Goal: Use online tool/utility: Use online tool/utility

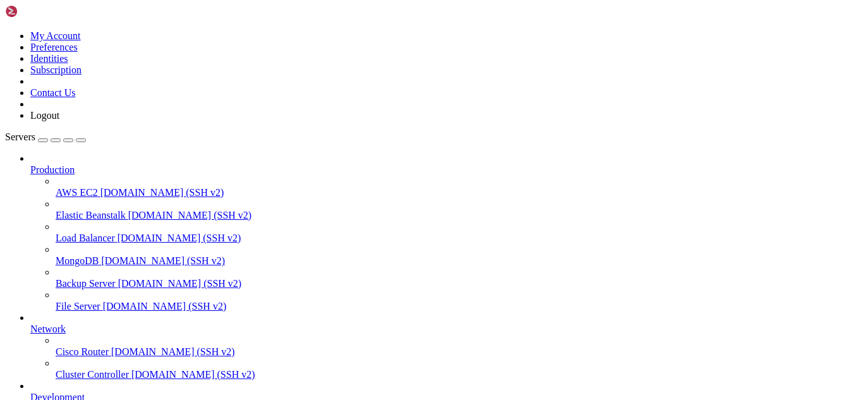
scroll to position [12, 3]
drag, startPoint x: 212, startPoint y: 1060, endPoint x: 161, endPoint y: 995, distance: 81.9
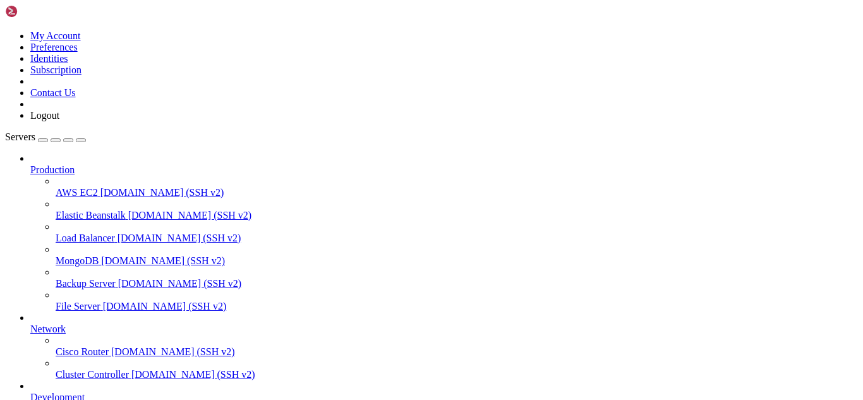
drag, startPoint x: 264, startPoint y: 1061, endPoint x: 241, endPoint y: 1057, distance: 23.2
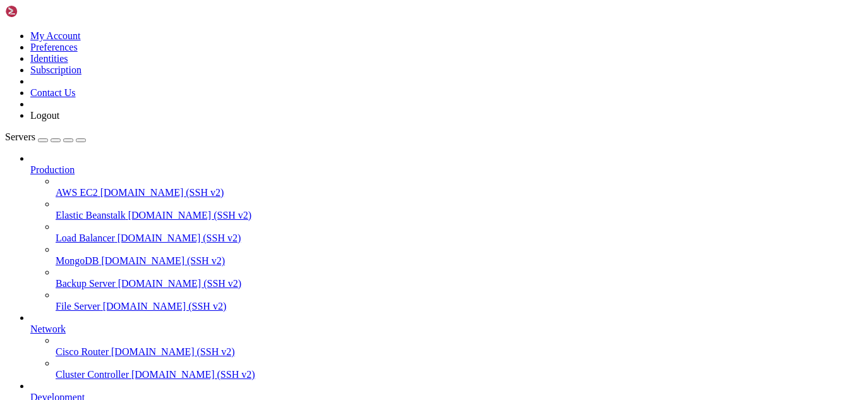
scroll to position [6952, 0]
drag, startPoint x: 132, startPoint y: 1065, endPoint x: 419, endPoint y: 1071, distance: 287.0
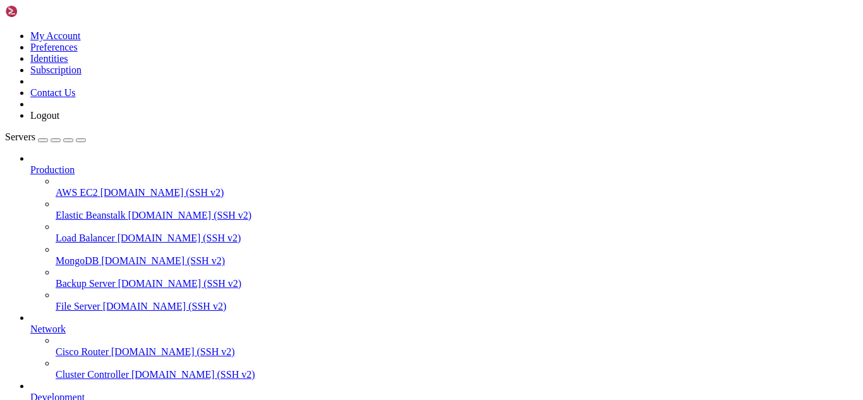
scroll to position [6984, 0]
drag, startPoint x: 334, startPoint y: 1057, endPoint x: 315, endPoint y: 1057, distance: 19.0
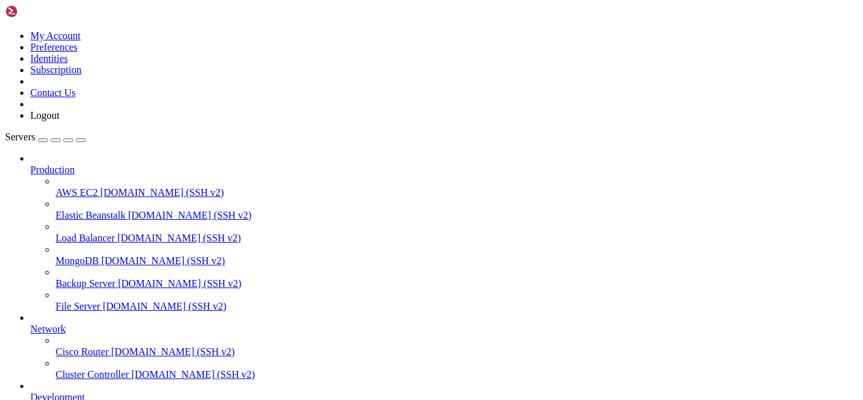
drag, startPoint x: 578, startPoint y: 1052, endPoint x: 9, endPoint y: 1041, distance: 568.3
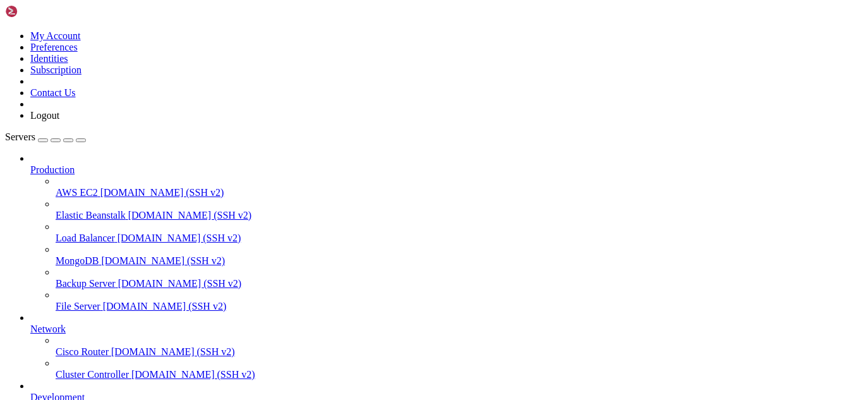
scroll to position [7049, 0]
drag, startPoint x: 227, startPoint y: 1060, endPoint x: 209, endPoint y: 1053, distance: 19.6
drag, startPoint x: 164, startPoint y: 1052, endPoint x: 11, endPoint y: 1043, distance: 153.2
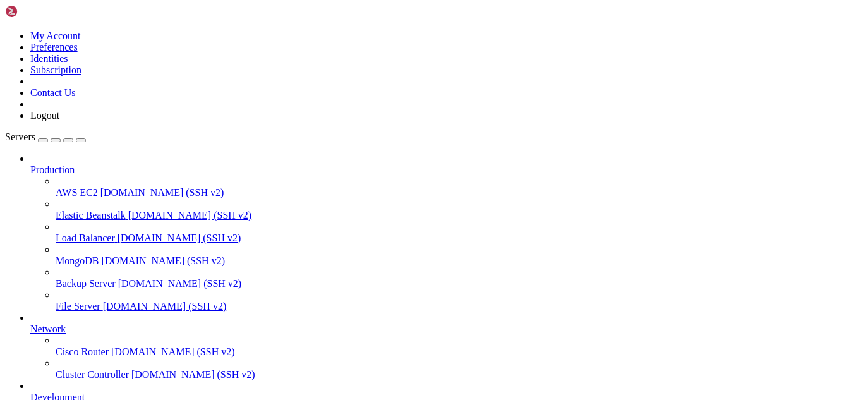
drag, startPoint x: 221, startPoint y: 1068, endPoint x: 207, endPoint y: 1061, distance: 15.5
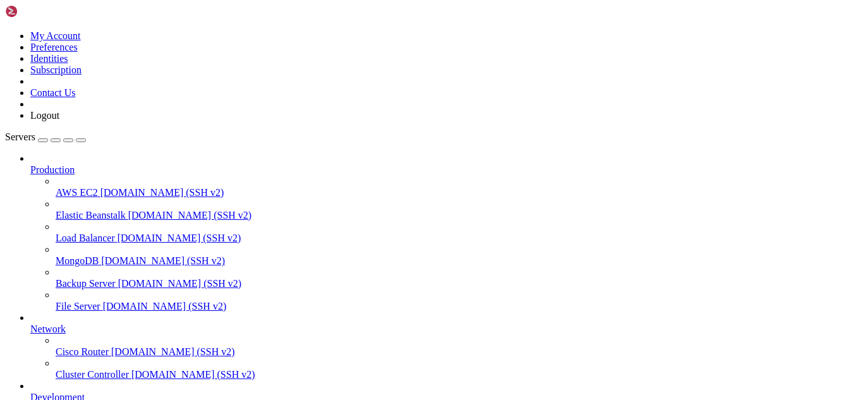
drag, startPoint x: 257, startPoint y: 1049, endPoint x: 11, endPoint y: 1030, distance: 246.6
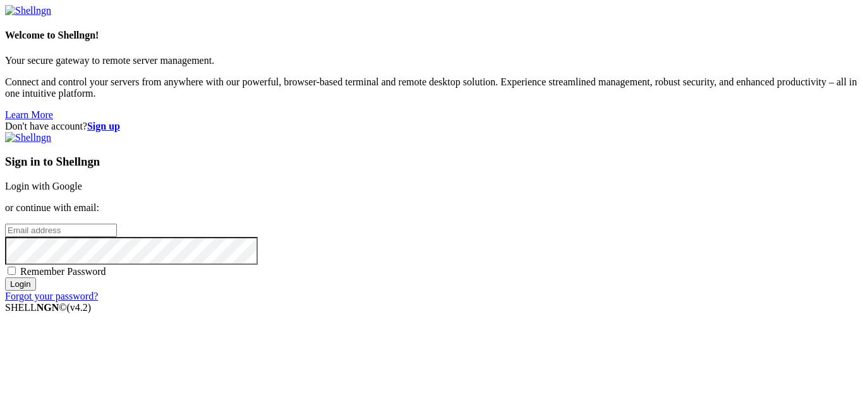
click at [511, 148] on div "Sign in to Shellngn Login with Google or continue with email: Remember Password…" at bounding box center [431, 217] width 853 height 170
click at [82, 181] on link "Login with Google" at bounding box center [43, 186] width 77 height 11
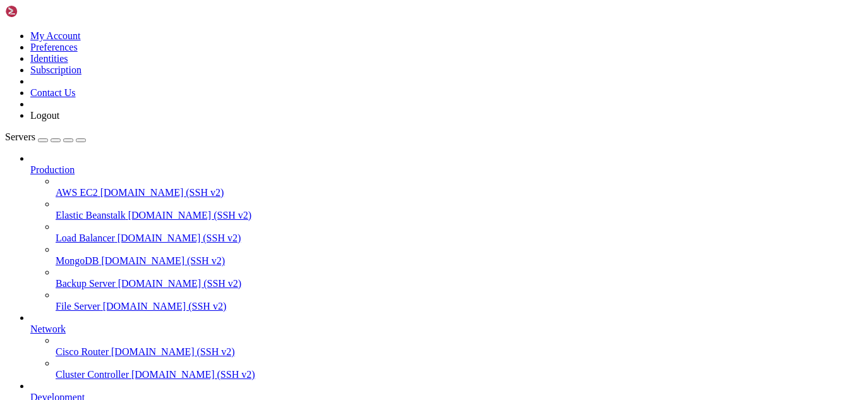
scroll to position [7167, 0]
drag, startPoint x: 68, startPoint y: 882, endPoint x: 49, endPoint y: 939, distance: 60.0
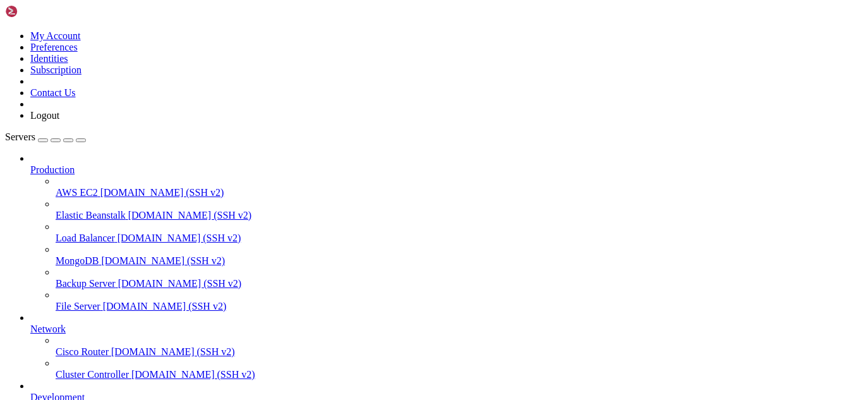
scroll to position [0, 0]
type input "/root"
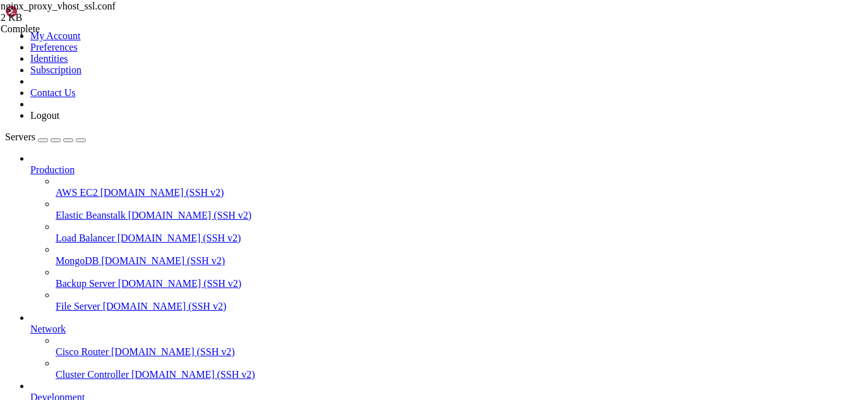
drag, startPoint x: 71, startPoint y: 813, endPoint x: 55, endPoint y: 913, distance: 101.2
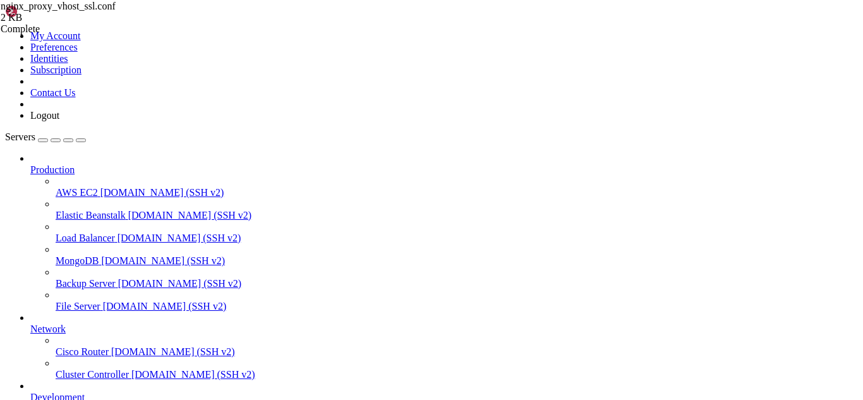
drag, startPoint x: 291, startPoint y: 1085, endPoint x: 248, endPoint y: 1073, distance: 44.0
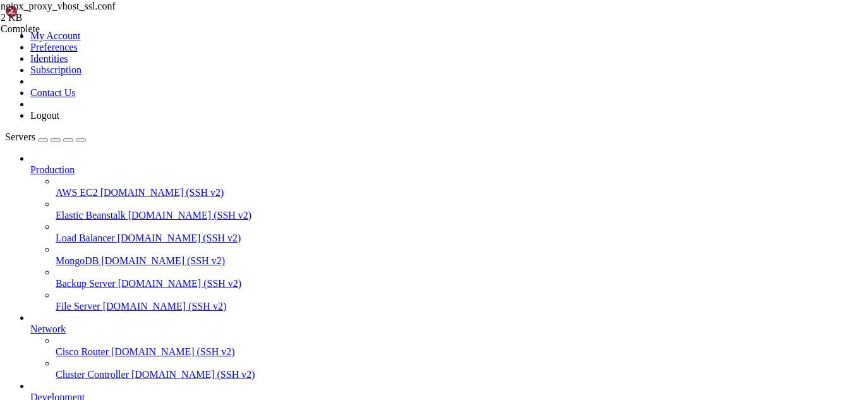
drag, startPoint x: 264, startPoint y: 1073, endPoint x: 230, endPoint y: 1071, distance: 34.2
drag, startPoint x: 288, startPoint y: 1078, endPoint x: 260, endPoint y: 1078, distance: 28.4
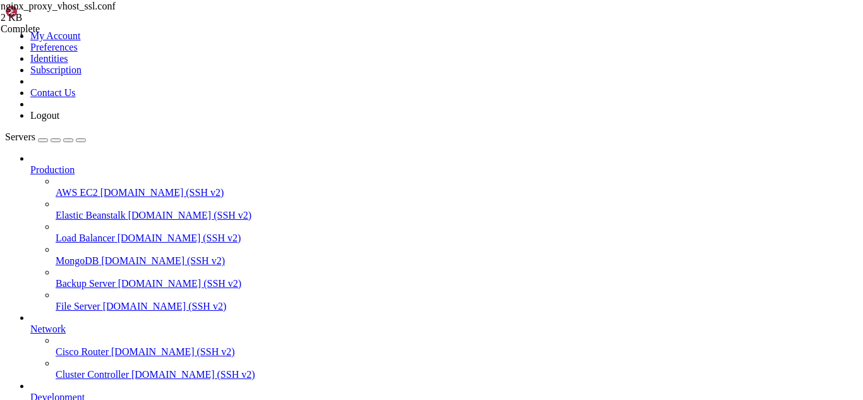
drag, startPoint x: 262, startPoint y: 1079, endPoint x: 220, endPoint y: 1083, distance: 42.5
drag, startPoint x: 310, startPoint y: 1096, endPoint x: 286, endPoint y: 1074, distance: 33.1
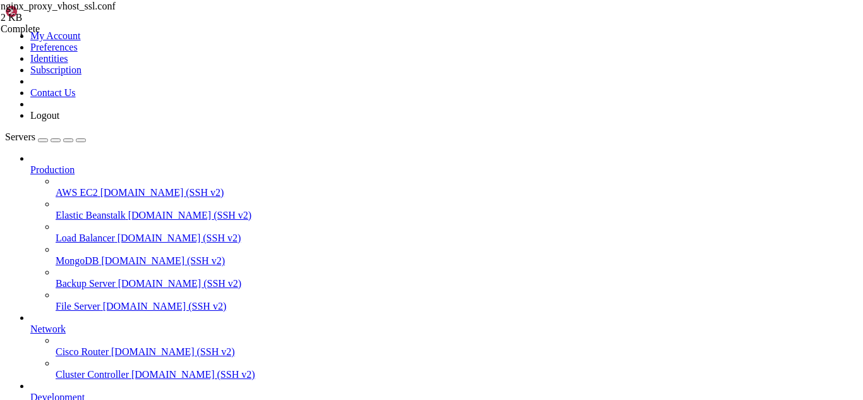
drag, startPoint x: 277, startPoint y: 1085, endPoint x: 255, endPoint y: 1079, distance: 23.0
drag, startPoint x: 255, startPoint y: 1074, endPoint x: 10, endPoint y: 1040, distance: 247.6
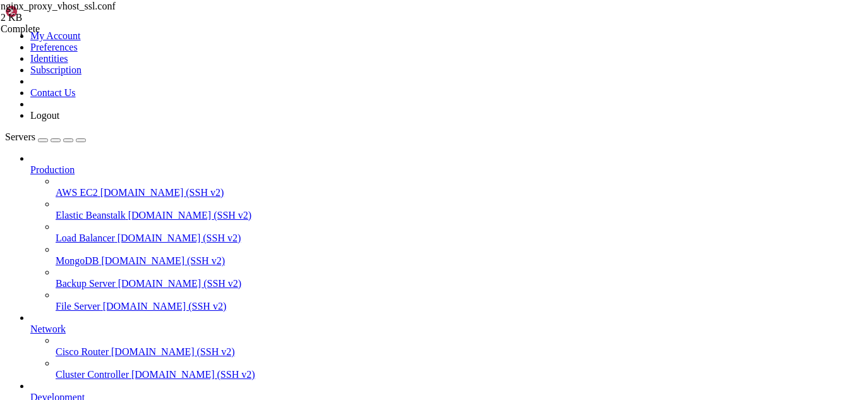
copy div "[root@hosting conf_templates]# dnf install php-pecl-redis -y Last metadata expi…"
drag, startPoint x: 248, startPoint y: 1083, endPoint x: 238, endPoint y: 1080, distance: 10.2
drag, startPoint x: 263, startPoint y: 1079, endPoint x: 236, endPoint y: 1074, distance: 27.6
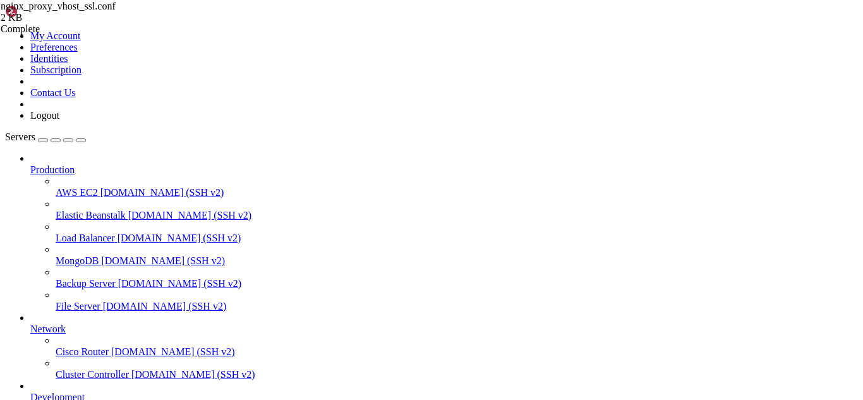
drag, startPoint x: 245, startPoint y: 1077, endPoint x: 229, endPoint y: 1076, distance: 15.9
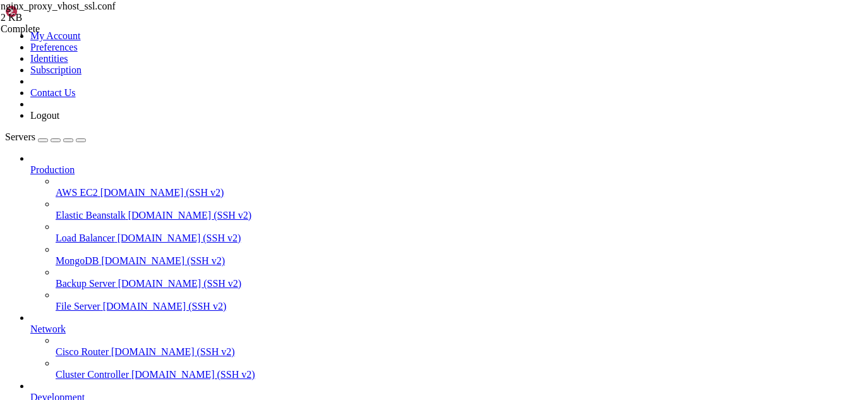
drag, startPoint x: 271, startPoint y: 1076, endPoint x: 249, endPoint y: 1078, distance: 22.2
drag, startPoint x: 260, startPoint y: 1085, endPoint x: 239, endPoint y: 1081, distance: 21.7
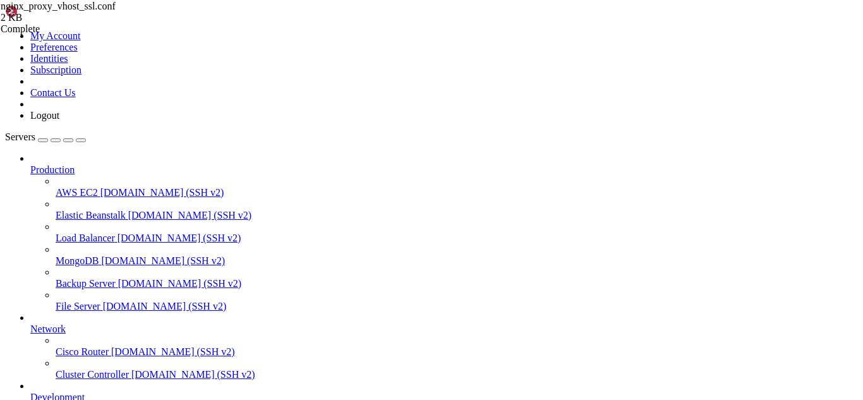
drag, startPoint x: 226, startPoint y: 1085, endPoint x: 213, endPoint y: 1083, distance: 13.5
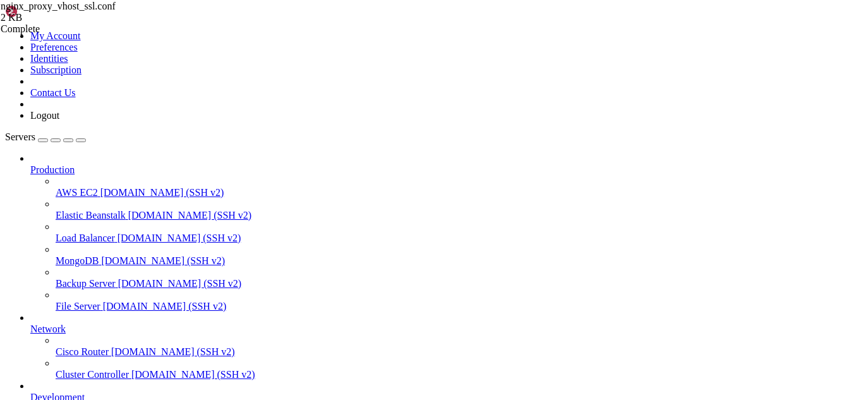
drag, startPoint x: 278, startPoint y: 1074, endPoint x: 245, endPoint y: 1083, distance: 34.5
drag, startPoint x: 306, startPoint y: 1080, endPoint x: 263, endPoint y: 1088, distance: 43.6
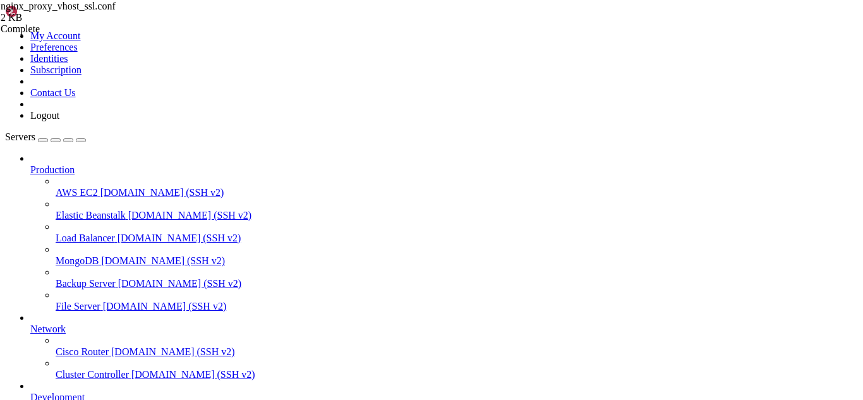
scroll to position [9230, 0]
drag, startPoint x: 344, startPoint y: 1076, endPoint x: 292, endPoint y: 1071, distance: 52.1
drag, startPoint x: 172, startPoint y: 1073, endPoint x: 11, endPoint y: 1062, distance: 161.5
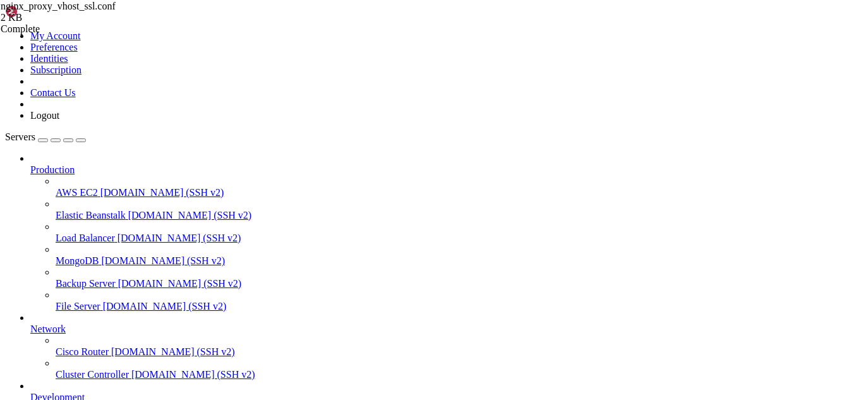
copy div "[root@hosting conf_templates]# php -m | grep redis [root@hosting conf_templates…"
drag, startPoint x: 270, startPoint y: 1080, endPoint x: 229, endPoint y: 1082, distance: 41.2
drag, startPoint x: 176, startPoint y: 1074, endPoint x: 9, endPoint y: 1032, distance: 172.2
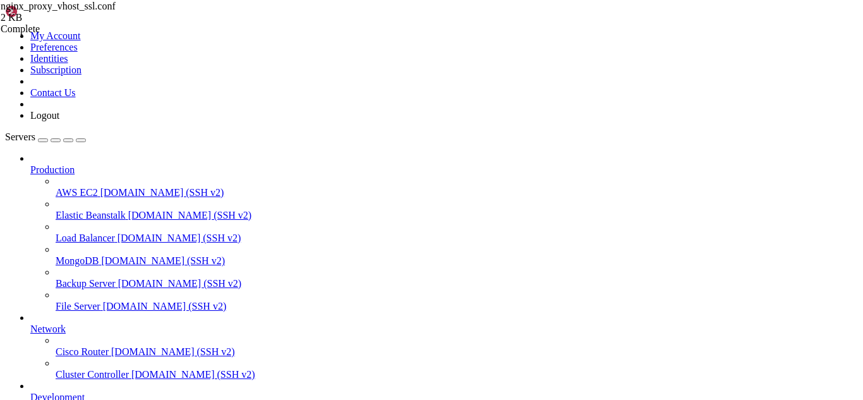
copy div "[root@hosting conf_templates]# php -v PHP [DATE] (cli) (built: [DATE] 16:31:30)…"
drag, startPoint x: 319, startPoint y: 1088, endPoint x: 276, endPoint y: 1080, distance: 43.8
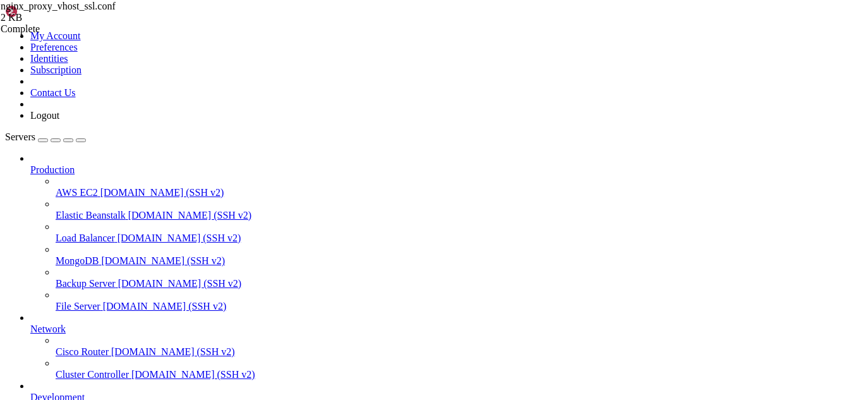
scroll to position [10057, 0]
drag, startPoint x: 303, startPoint y: 1085, endPoint x: 259, endPoint y: 1078, distance: 44.8
drag, startPoint x: 438, startPoint y: 1065, endPoint x: 9, endPoint y: 1051, distance: 429.4
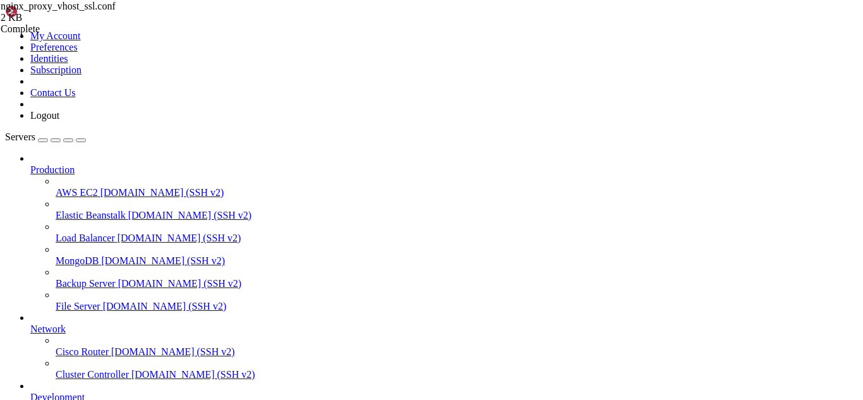
drag, startPoint x: 430, startPoint y: 1063, endPoint x: 11, endPoint y: 956, distance: 431.8
copy div "[root@hosting conf_templates]# dnf install php81-php-pecl-redis -y Last metadat…"
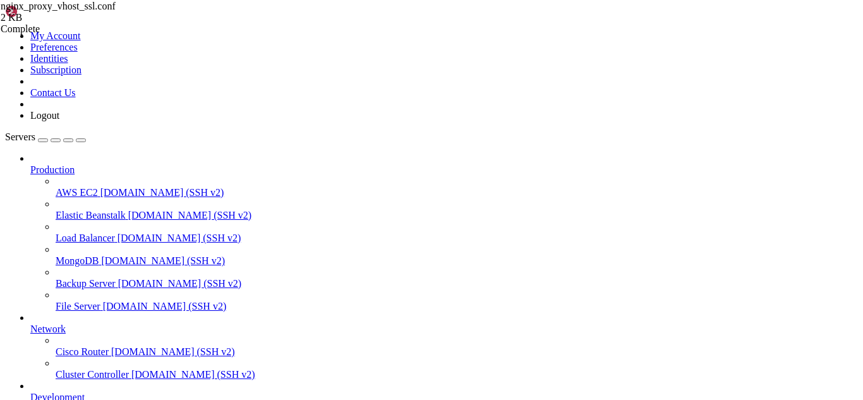
scroll to position [10057, 0]
drag, startPoint x: 190, startPoint y: 1080, endPoint x: 181, endPoint y: 1080, distance: 8.9
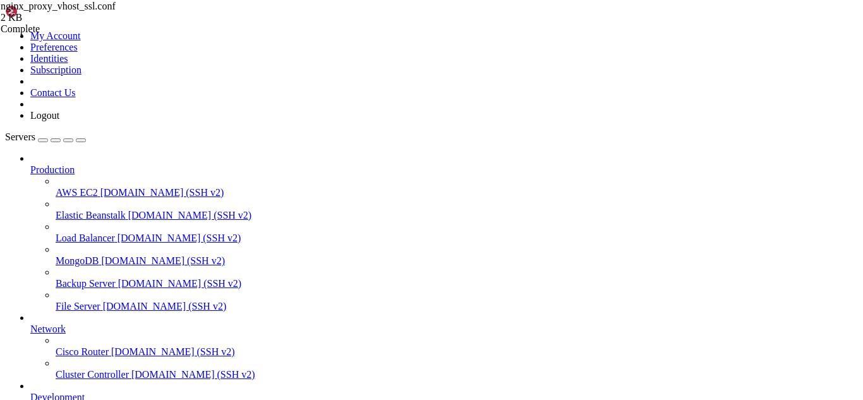
scroll to position [10240, 0]
drag, startPoint x: 324, startPoint y: 1080, endPoint x: 293, endPoint y: 1072, distance: 32.7
drag, startPoint x: 133, startPoint y: 1062, endPoint x: 11, endPoint y: 937, distance: 174.8
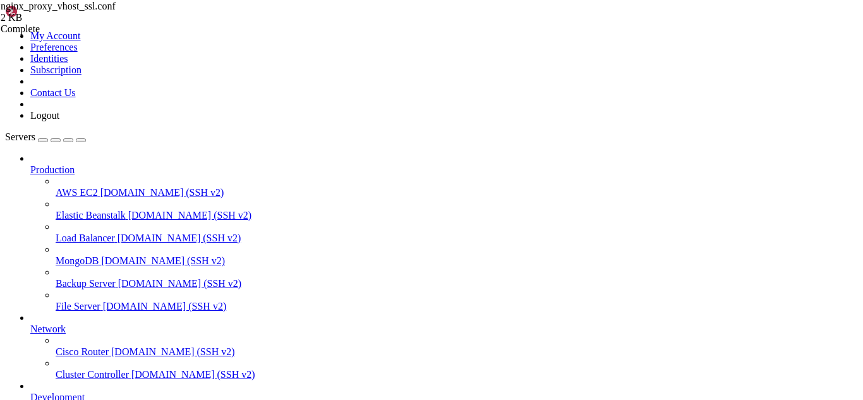
copy div "[root@hosting conf_templates]# systemctl list-units | grep php cwp- php fpm.ser…"
drag, startPoint x: 326, startPoint y: 1079, endPoint x: 303, endPoint y: 1074, distance: 23.9
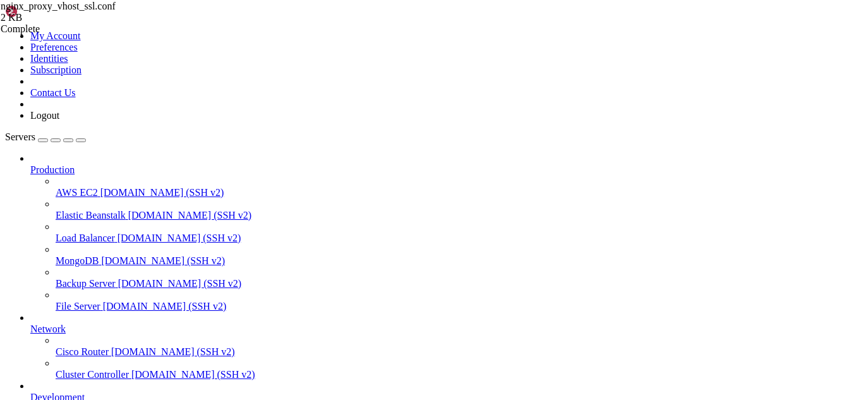
drag, startPoint x: 329, startPoint y: 1078, endPoint x: 293, endPoint y: 1071, distance: 36.7
drag, startPoint x: 178, startPoint y: 1071, endPoint x: 9, endPoint y: 1041, distance: 170.7
copy div "[root@hosting conf_templates]# systemctl restart php-fpm81 [root@hosting conf_t…"
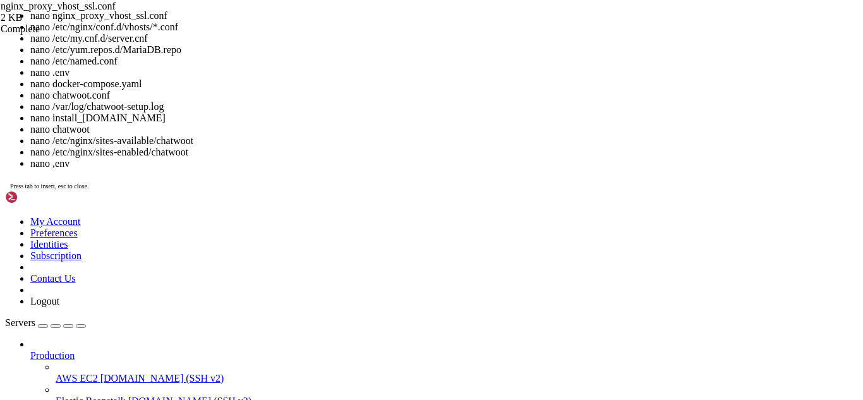
scroll to position [10294, 0]
drag, startPoint x: 202, startPoint y: 1267, endPoint x: 504, endPoint y: 1206, distance: 308.3
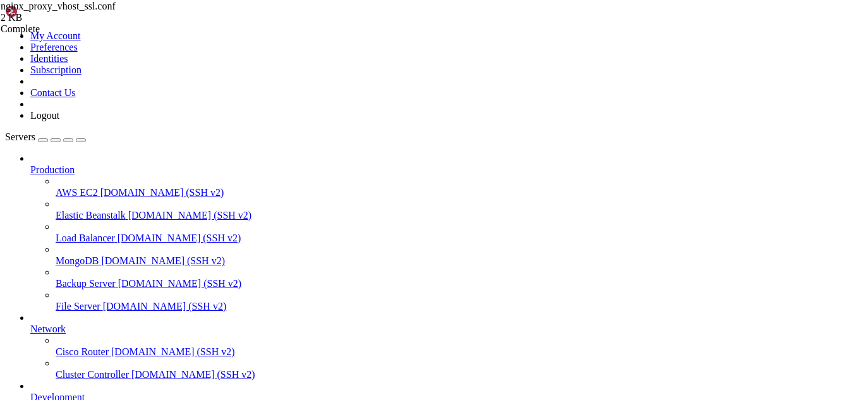
scroll to position [10326, 0]
drag, startPoint x: 32, startPoint y: 958, endPoint x: 26, endPoint y: 958, distance: 6.4
drag, startPoint x: 278, startPoint y: 939, endPoint x: 241, endPoint y: 928, distance: 38.0
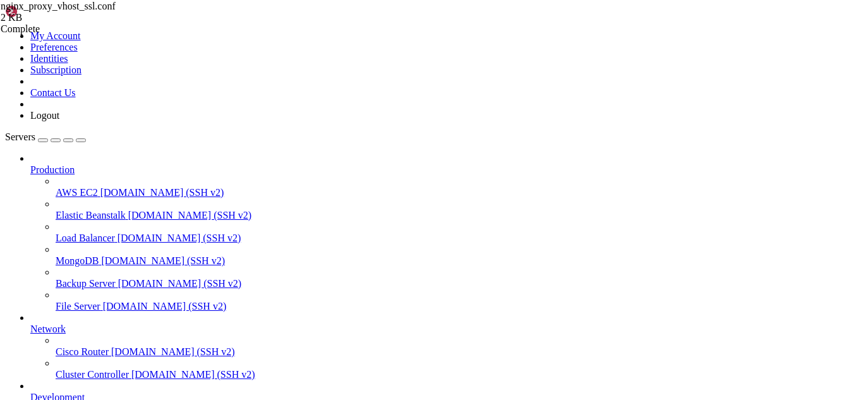
drag, startPoint x: 327, startPoint y: 1028, endPoint x: 197, endPoint y: 1007, distance: 132.0
drag, startPoint x: 303, startPoint y: 1028, endPoint x: 261, endPoint y: 1008, distance: 46.4
drag, startPoint x: 121, startPoint y: 947, endPoint x: 11, endPoint y: 817, distance: 171.3
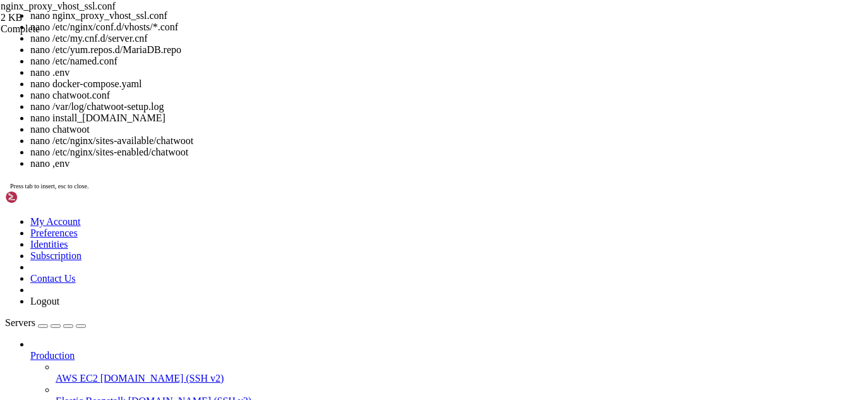
scroll to position [10358, 0]
drag, startPoint x: 134, startPoint y: 1274, endPoint x: 468, endPoint y: 1157, distance: 353.4
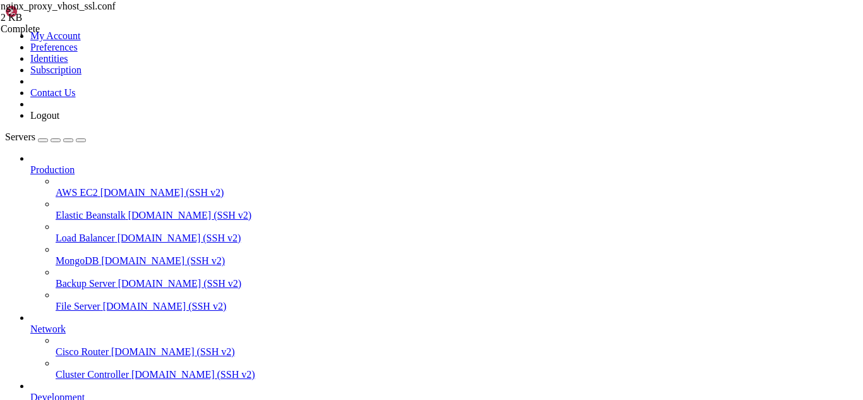
scroll to position [10369, 0]
drag, startPoint x: 166, startPoint y: 1088, endPoint x: 140, endPoint y: 1028, distance: 65.7
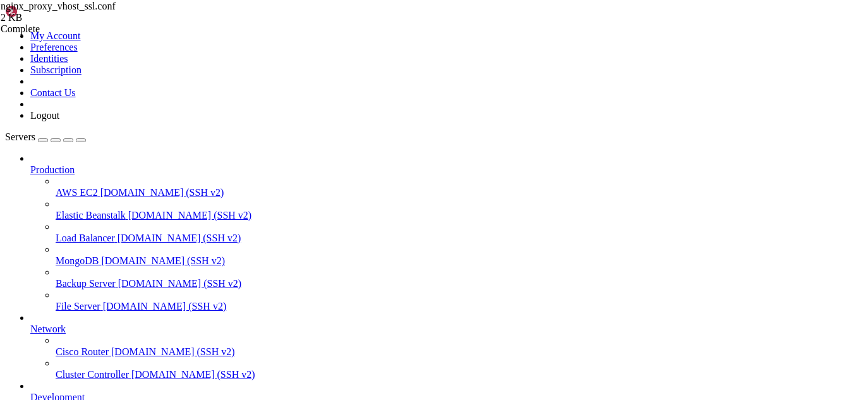
drag, startPoint x: 195, startPoint y: 1076, endPoint x: 173, endPoint y: 1077, distance: 22.2
drag, startPoint x: 290, startPoint y: 1064, endPoint x: 9, endPoint y: 977, distance: 294.1
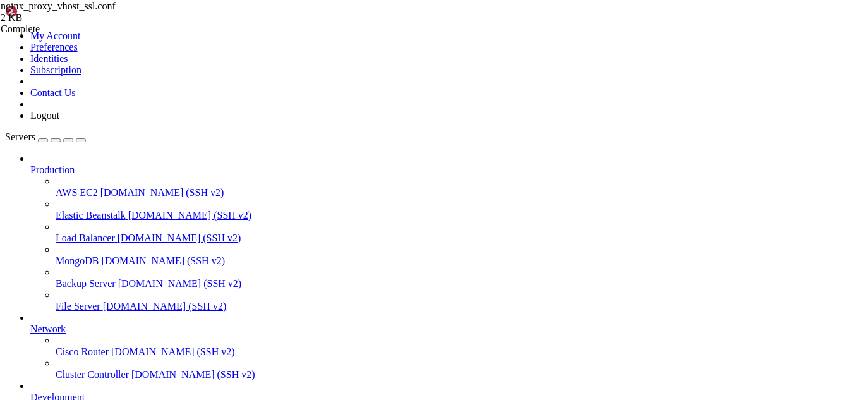
scroll to position [10498, 0]
drag, startPoint x: 243, startPoint y: 1085, endPoint x: 181, endPoint y: 1004, distance: 101.5
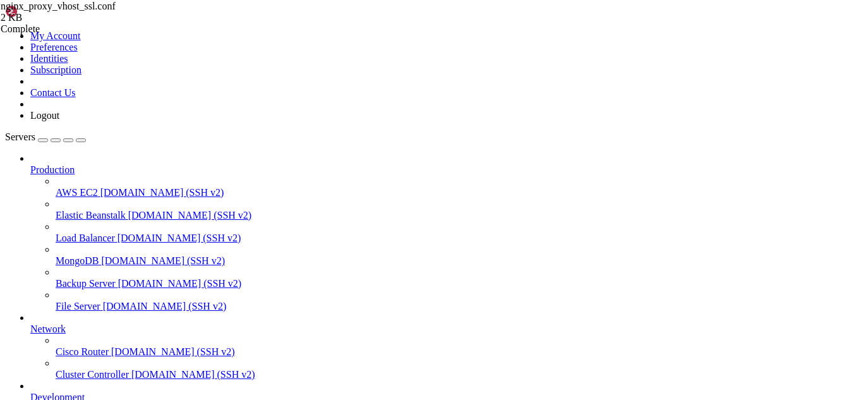
drag, startPoint x: 238, startPoint y: 942, endPoint x: 162, endPoint y: 921, distance: 78.2
drag, startPoint x: 352, startPoint y: 1081, endPoint x: 307, endPoint y: 1078, distance: 45.7
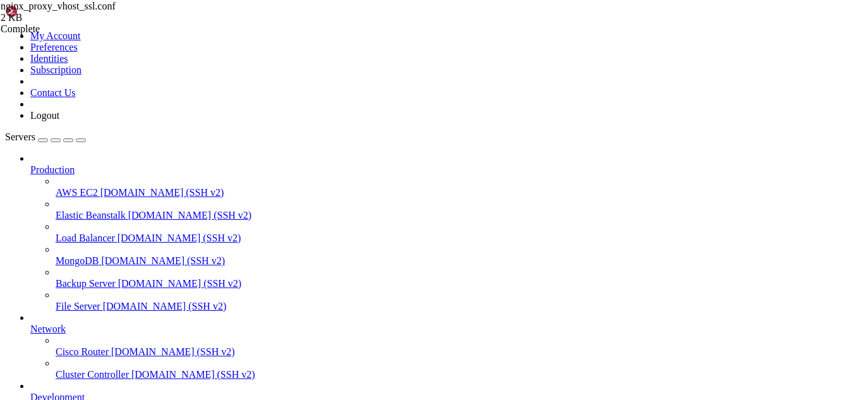
scroll to position [10551, 0]
drag, startPoint x: 334, startPoint y: 1083, endPoint x: 304, endPoint y: 1082, distance: 29.7
drag, startPoint x: 103, startPoint y: 1076, endPoint x: 48, endPoint y: 1044, distance: 63.7
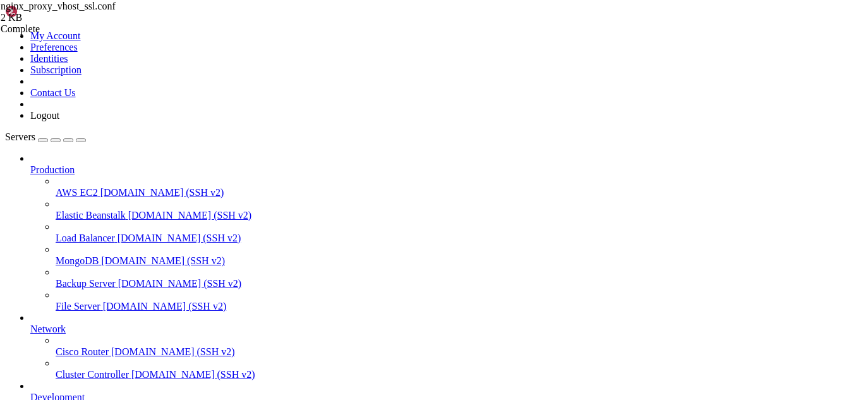
drag, startPoint x: 10, startPoint y: 1030, endPoint x: 105, endPoint y: 1069, distance: 102.3
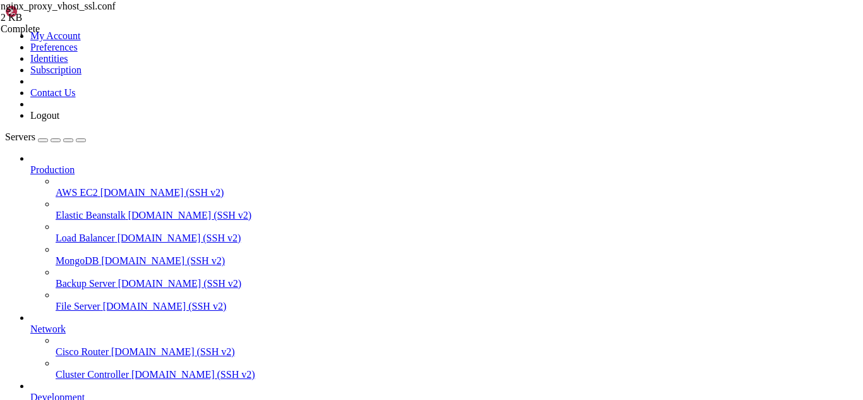
drag, startPoint x: 260, startPoint y: 1083, endPoint x: 187, endPoint y: 1081, distance: 72.7
drag, startPoint x: 367, startPoint y: 1068, endPoint x: 9, endPoint y: 1052, distance: 358.1
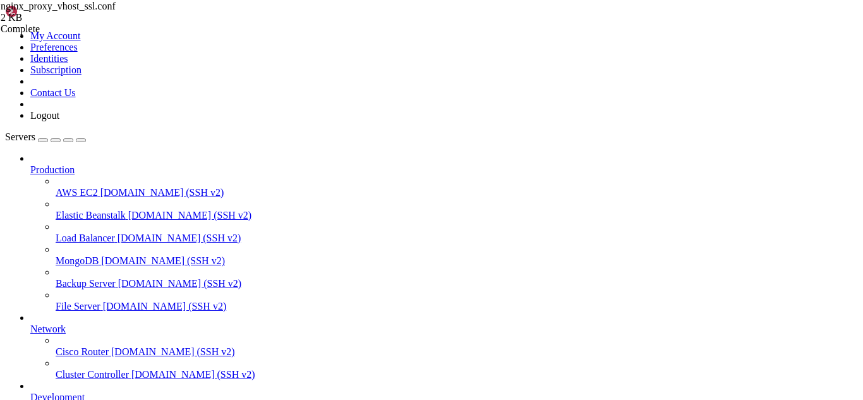
drag, startPoint x: 9, startPoint y: 1053, endPoint x: 319, endPoint y: 1054, distance: 310.3
drag, startPoint x: 367, startPoint y: 1062, endPoint x: 11, endPoint y: 1050, distance: 356.7
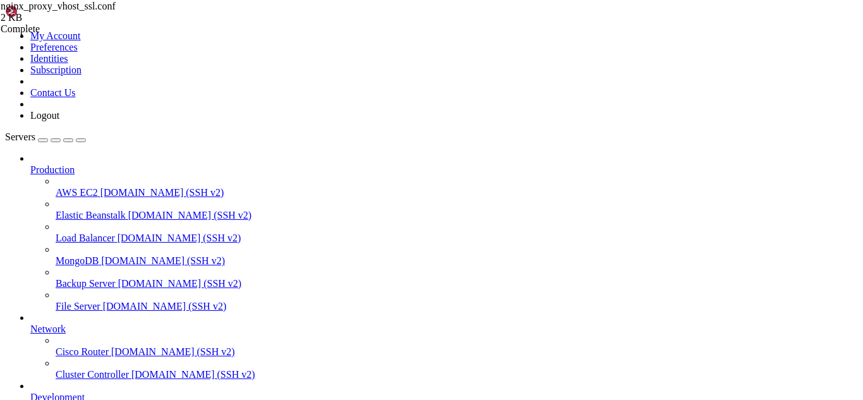
scroll to position [10605, 0]
drag, startPoint x: 224, startPoint y: 1083, endPoint x: 181, endPoint y: 1082, distance: 43.0
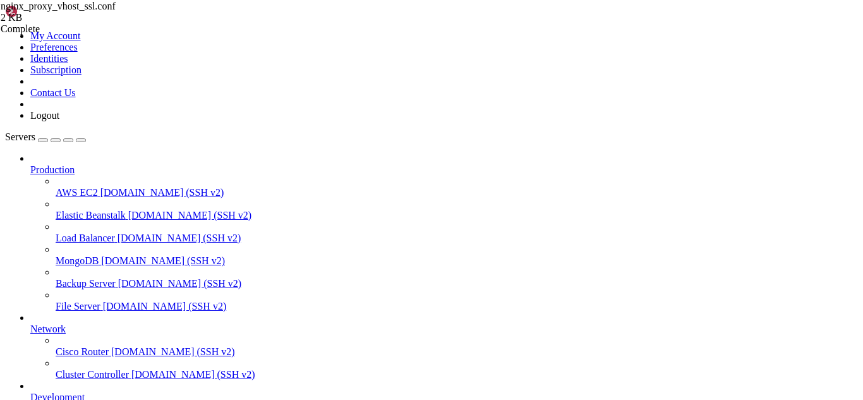
drag, startPoint x: 530, startPoint y: 1062, endPoint x: 11, endPoint y: 1033, distance: 520.4
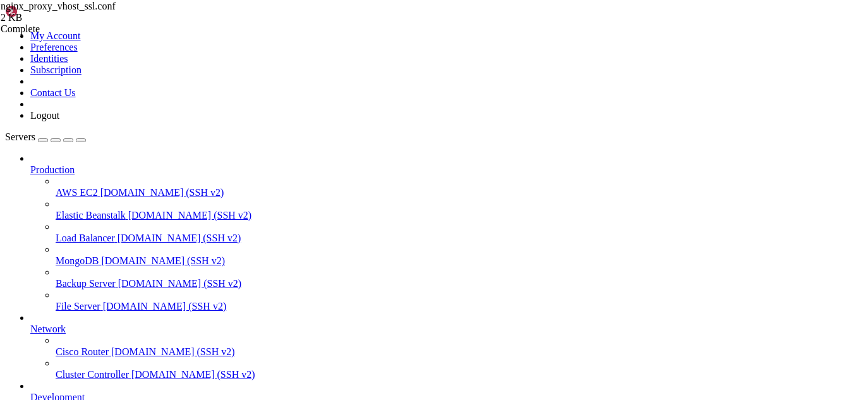
drag, startPoint x: 219, startPoint y: 1070, endPoint x: 165, endPoint y: 1076, distance: 54.0
drag, startPoint x: 44, startPoint y: 1062, endPoint x: 8, endPoint y: 1054, distance: 36.5
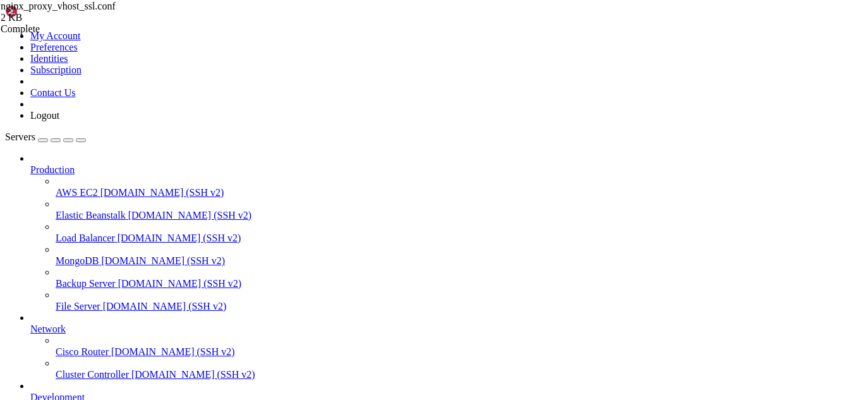
drag, startPoint x: 36, startPoint y: 1062, endPoint x: 10, endPoint y: 1052, distance: 27.6
